Goal: Navigation & Orientation: Find specific page/section

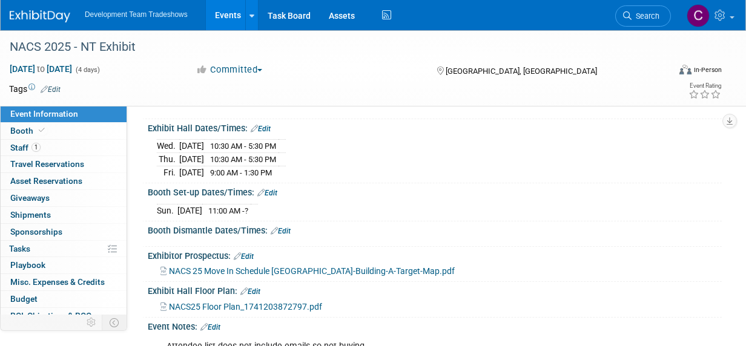
click at [224, 15] on link "Events" at bounding box center [228, 15] width 44 height 30
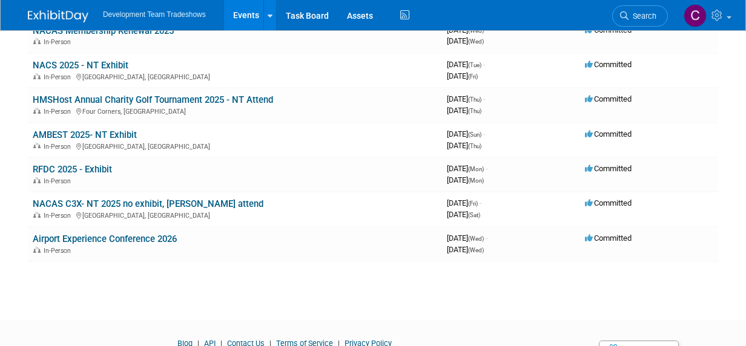
scroll to position [185, 0]
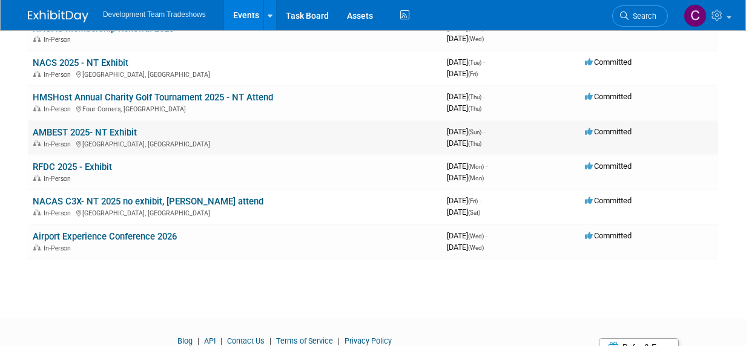
click at [78, 130] on link "AMBEST 2025- NT Exhibit" at bounding box center [85, 132] width 104 height 11
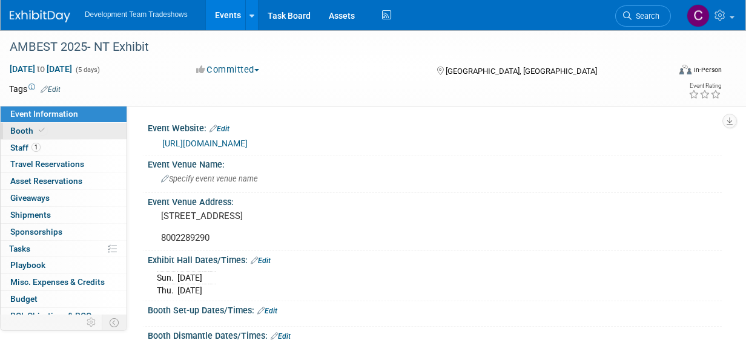
click at [21, 127] on span "Booth" at bounding box center [28, 131] width 37 height 10
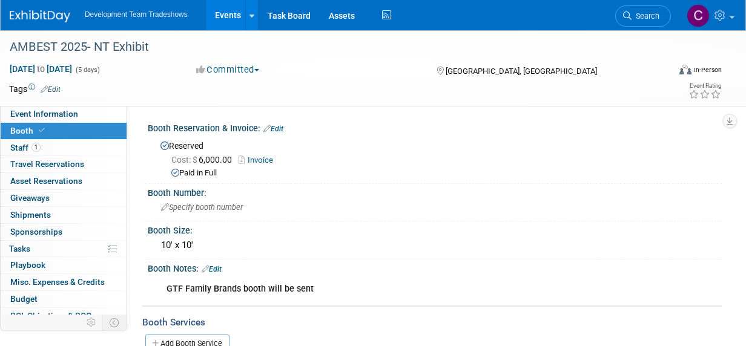
click at [221, 10] on link "Events" at bounding box center [228, 15] width 44 height 30
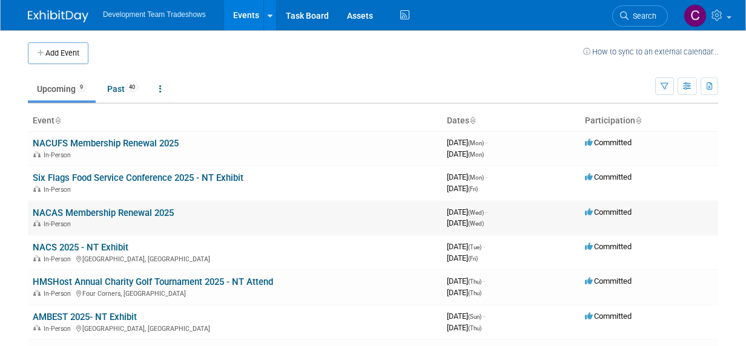
click at [93, 213] on link "NACAS Membership Renewal 2025" at bounding box center [103, 213] width 141 height 11
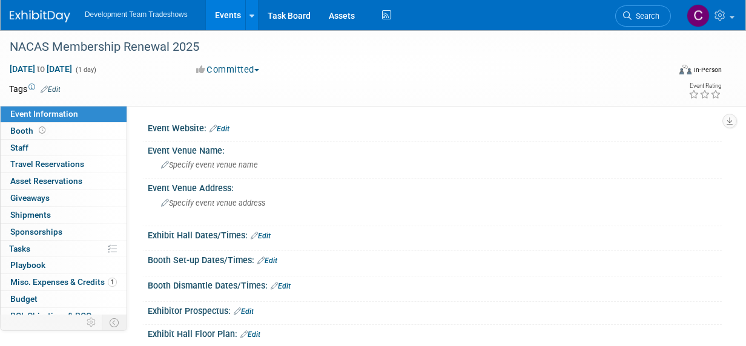
click at [225, 12] on link "Events" at bounding box center [228, 15] width 44 height 30
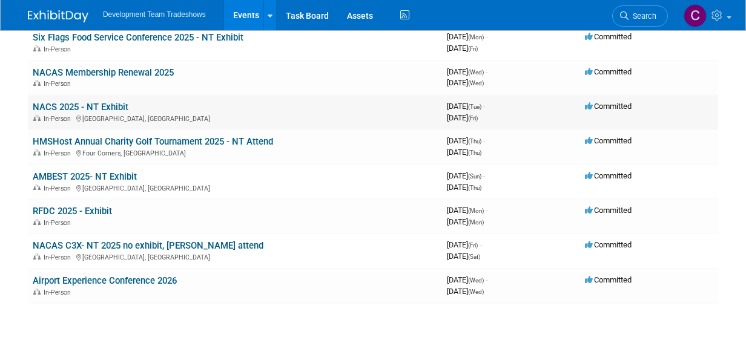
scroll to position [182, 0]
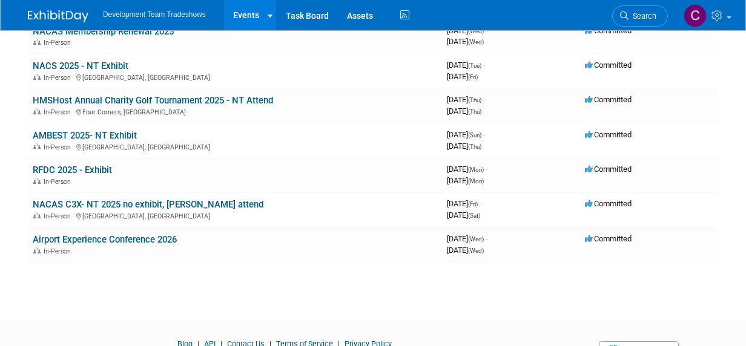
click at [243, 13] on link "Events" at bounding box center [246, 15] width 44 height 30
